Goal: Book appointment/travel/reservation

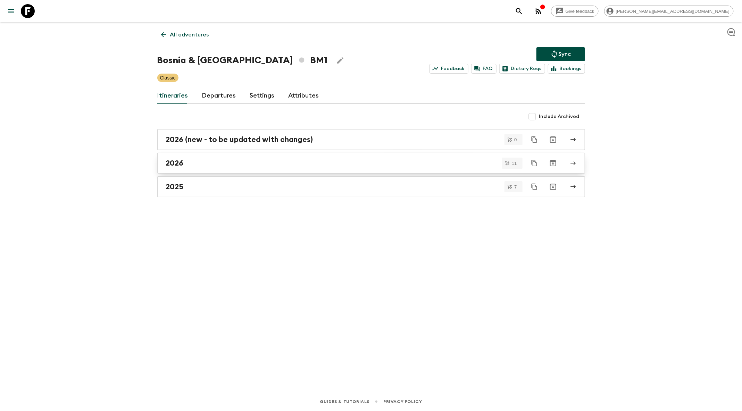
click at [325, 163] on div "2026" at bounding box center [364, 163] width 397 height 9
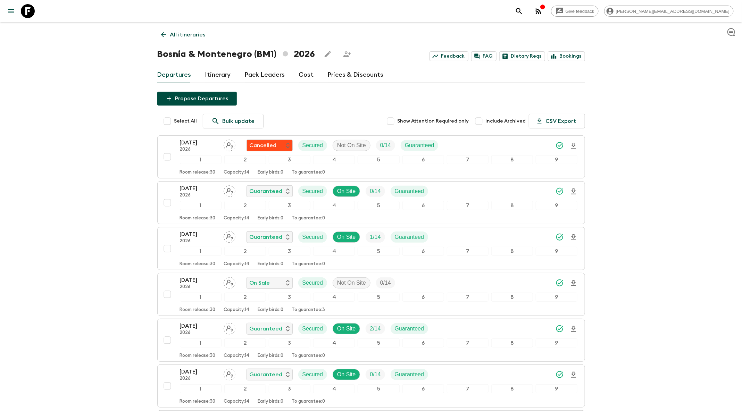
click at [524, 10] on icon "search adventures" at bounding box center [519, 11] width 8 height 8
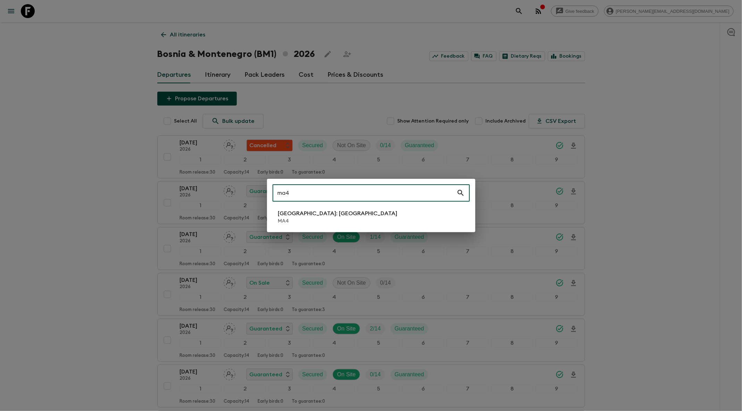
type input "ma4"
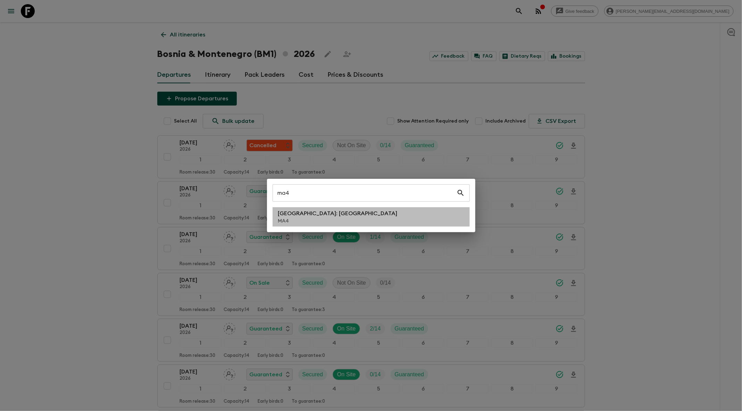
click at [359, 219] on li "[GEOGRAPHIC_DATA]: [GEOGRAPHIC_DATA] MA4" at bounding box center [371, 216] width 197 height 19
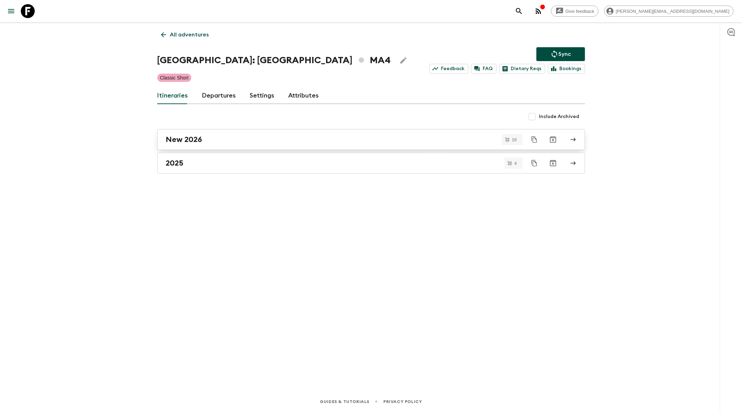
click at [332, 140] on div "New 2026" at bounding box center [364, 139] width 397 height 9
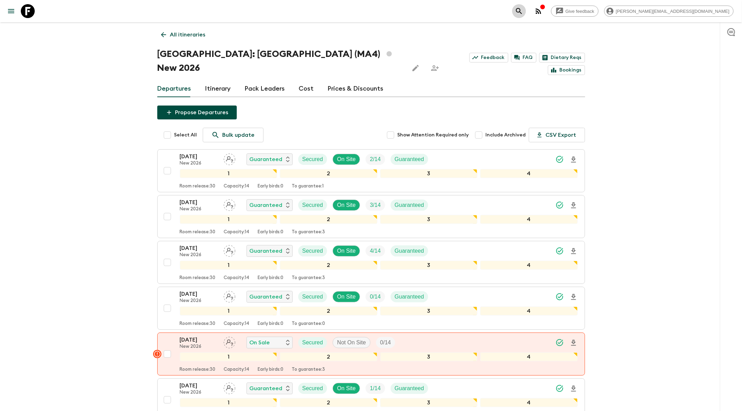
click at [524, 10] on icon "search adventures" at bounding box center [519, 11] width 8 height 8
